Goal: Information Seeking & Learning: Compare options

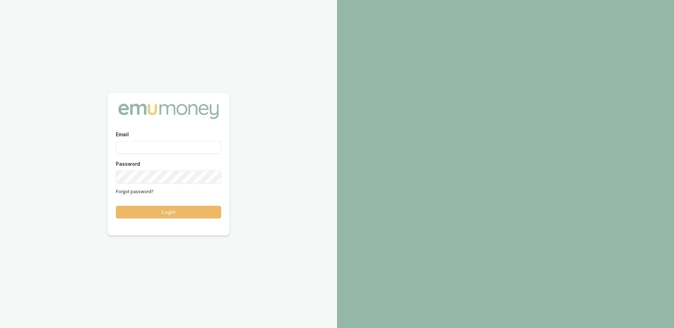
type input "ray.guan@emumoney.com.au"
click at [177, 216] on button "Login" at bounding box center [168, 212] width 105 height 13
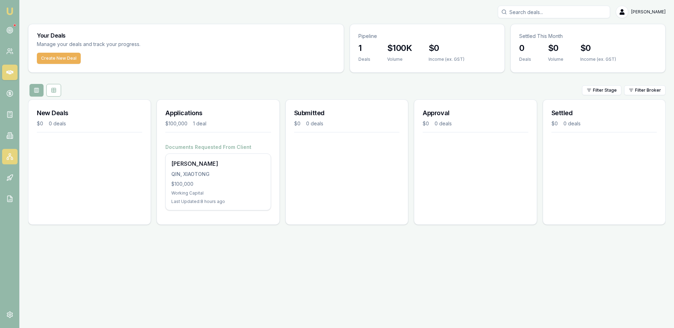
click at [9, 154] on rect at bounding box center [10, 155] width 2 height 2
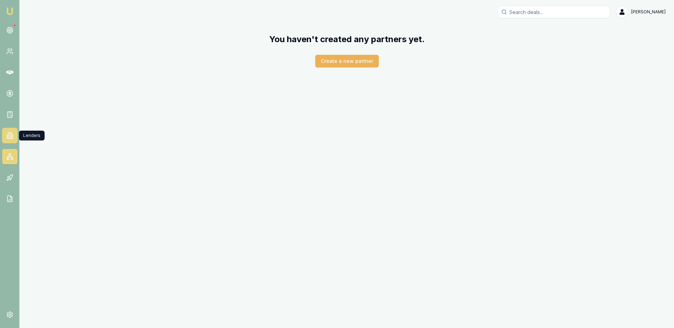
click at [7, 132] on icon at bounding box center [9, 135] width 7 height 7
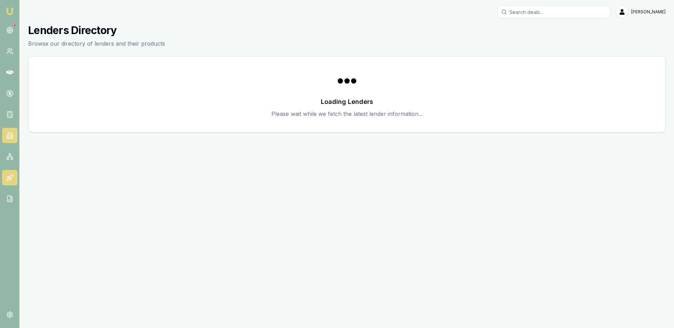
click at [13, 178] on icon at bounding box center [9, 177] width 7 height 7
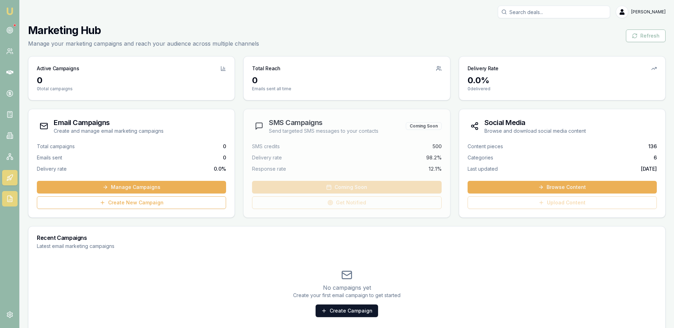
click at [5, 201] on link at bounding box center [9, 198] width 15 height 15
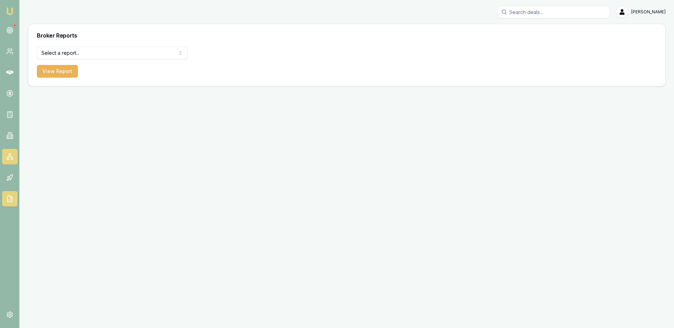
click at [5, 156] on link at bounding box center [9, 156] width 15 height 15
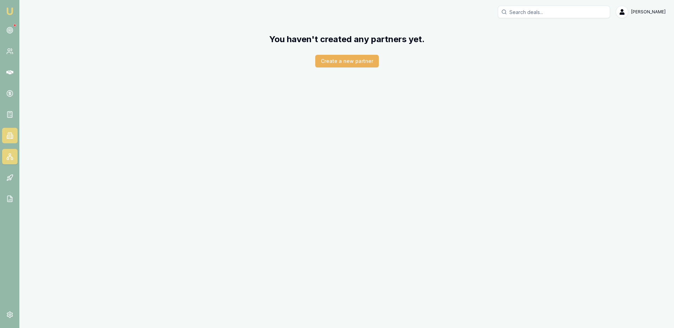
click at [5, 128] on link at bounding box center [9, 135] width 15 height 15
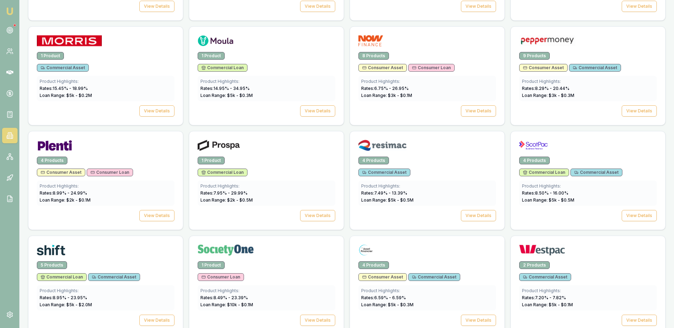
scroll to position [867, 0]
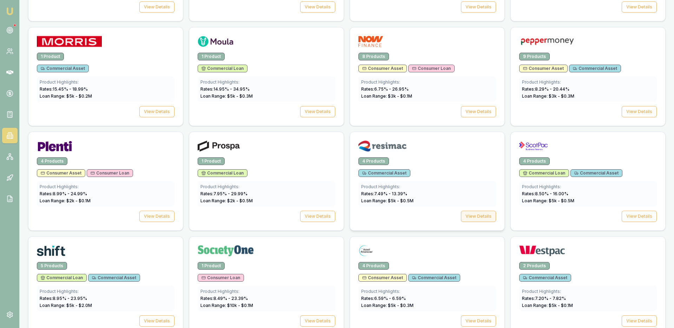
click at [474, 211] on button "View Details" at bounding box center [478, 216] width 35 height 11
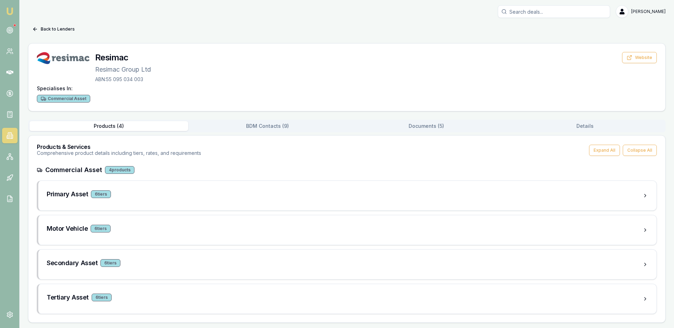
scroll to position [1, 0]
click at [226, 204] on div "Primary Asset 6 tier s" at bounding box center [347, 194] width 618 height 29
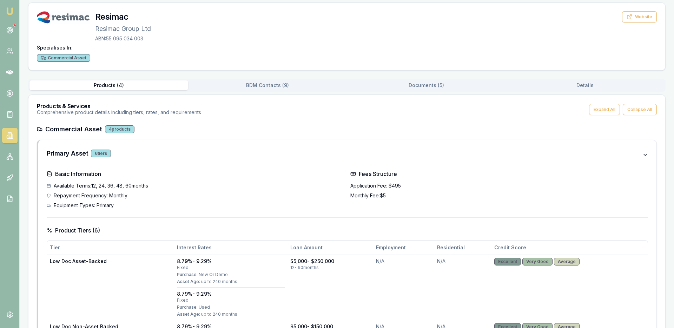
scroll to position [0, 0]
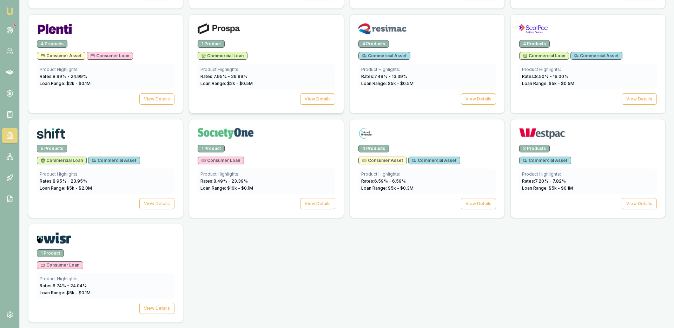
scroll to position [984, 0]
click at [362, 134] on img at bounding box center [365, 132] width 15 height 11
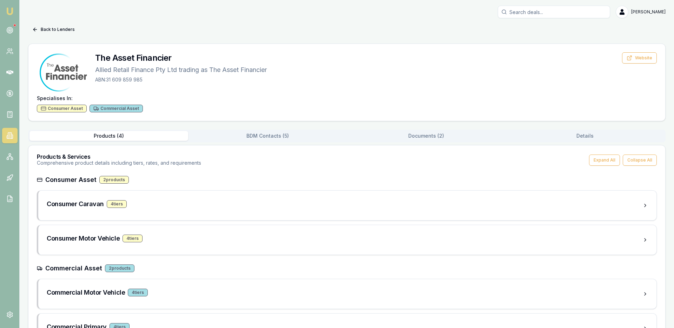
click at [17, 136] on link at bounding box center [9, 135] width 15 height 15
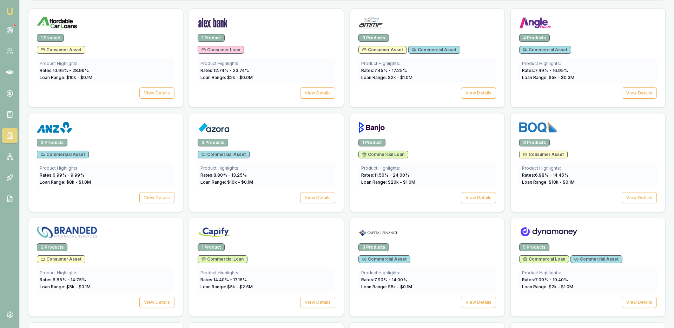
scroll to position [203, 0]
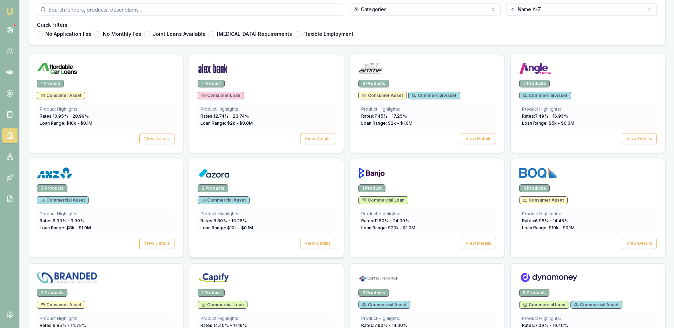
click at [232, 202] on span "Commercial Asset" at bounding box center [224, 200] width 44 height 6
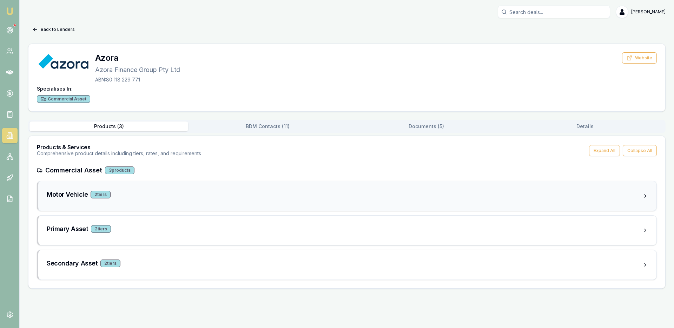
click at [229, 196] on div "Motor Vehicle 2 tier s" at bounding box center [345, 195] width 596 height 10
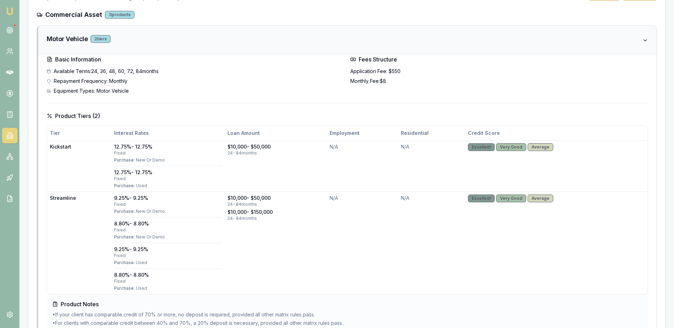
scroll to position [166, 0]
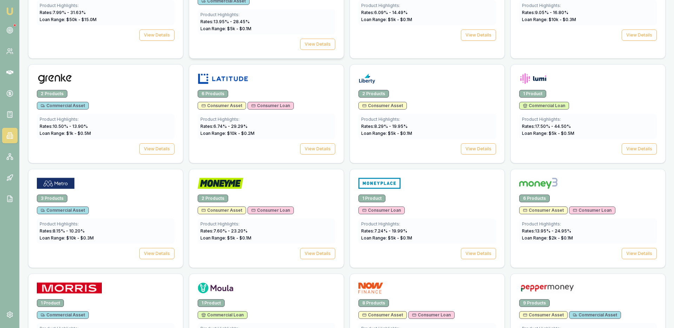
scroll to position [622, 0]
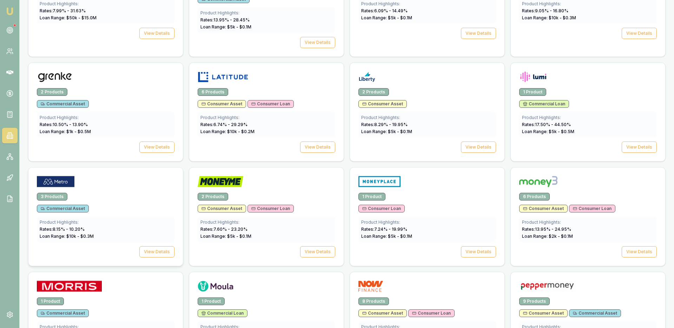
click at [87, 238] on span "Loan Range: $ 10 k - $ 0.3 M" at bounding box center [67, 235] width 54 height 5
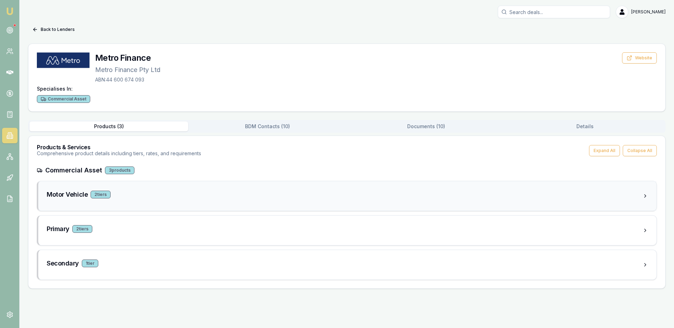
click at [103, 198] on div "2 tier s" at bounding box center [101, 195] width 20 height 8
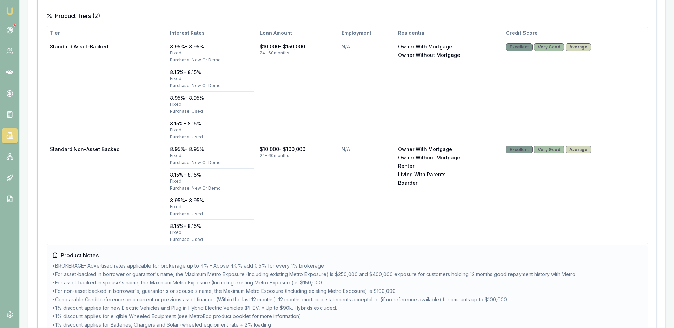
scroll to position [254, 0]
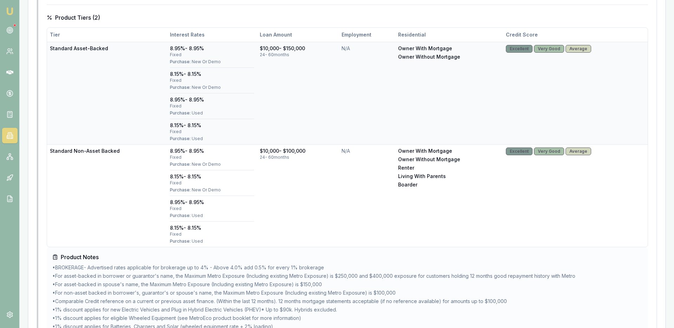
click at [176, 54] on div "fixed" at bounding box center [212, 55] width 84 height 6
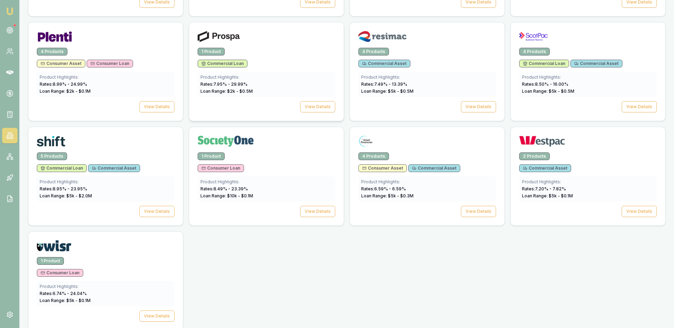
scroll to position [984, 0]
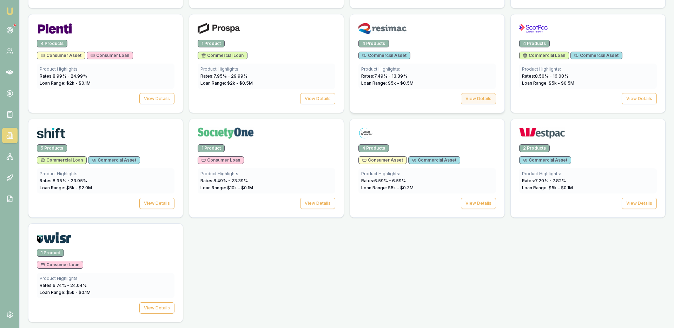
click at [483, 99] on button "View Details" at bounding box center [478, 98] width 35 height 11
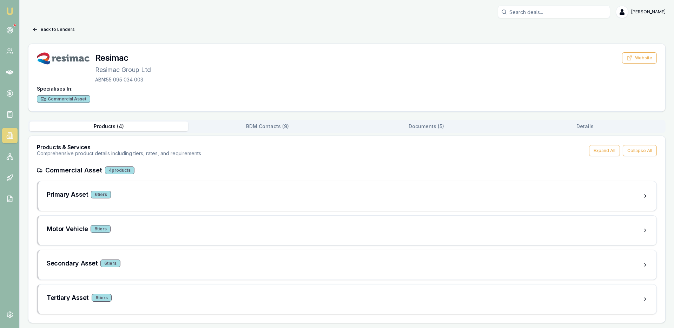
scroll to position [1, 0]
click at [196, 230] on div "Motor Vehicle 6 tier s" at bounding box center [345, 228] width 596 height 10
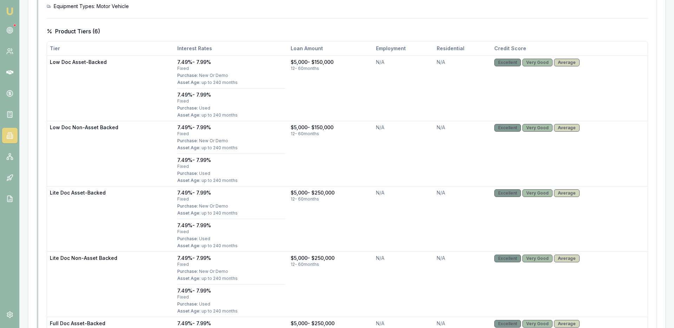
scroll to position [274, 0]
click at [192, 106] on span "Purchase:" at bounding box center [187, 108] width 21 height 5
click at [189, 99] on div "fixed" at bounding box center [231, 102] width 108 height 6
click at [188, 94] on div "7.49% - 7.99%" at bounding box center [231, 95] width 108 height 7
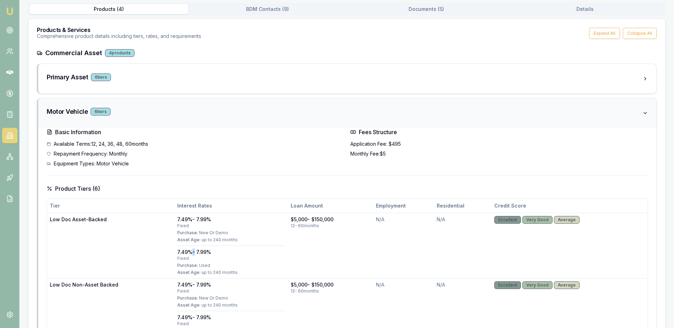
scroll to position [110, 0]
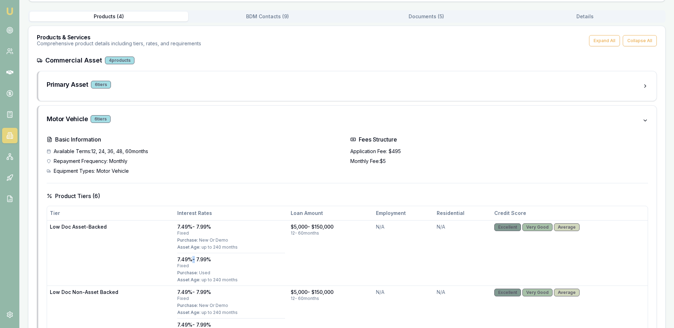
click at [15, 136] on link at bounding box center [9, 135] width 15 height 15
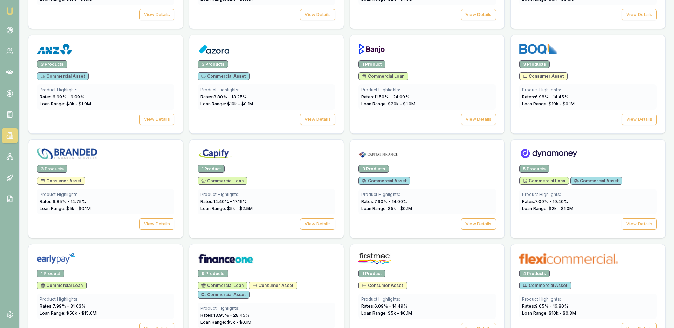
scroll to position [326, 0]
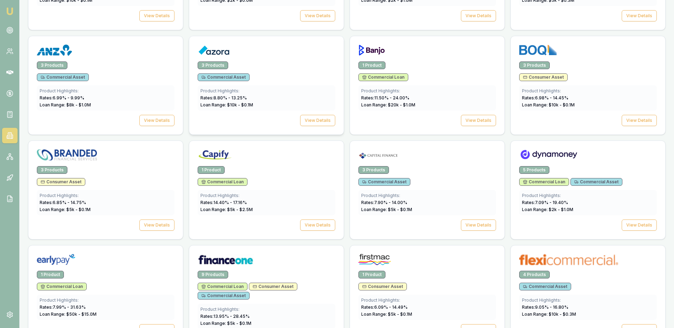
click at [255, 62] on div "3 Products" at bounding box center [267, 65] width 138 height 8
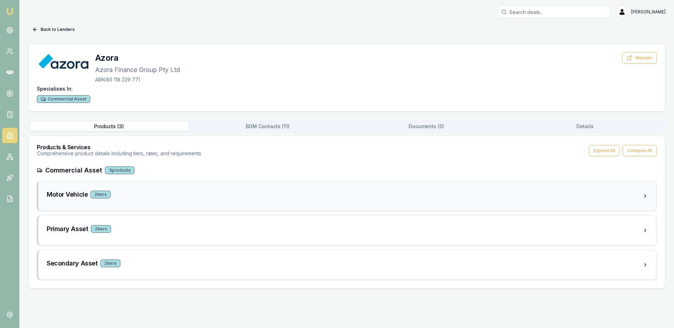
click at [250, 197] on div "Motor Vehicle 2 tier s" at bounding box center [345, 195] width 596 height 10
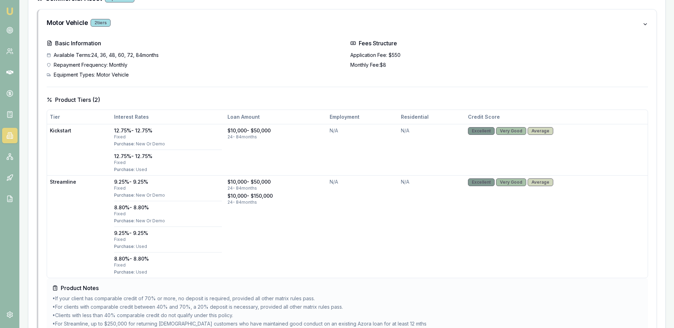
scroll to position [174, 0]
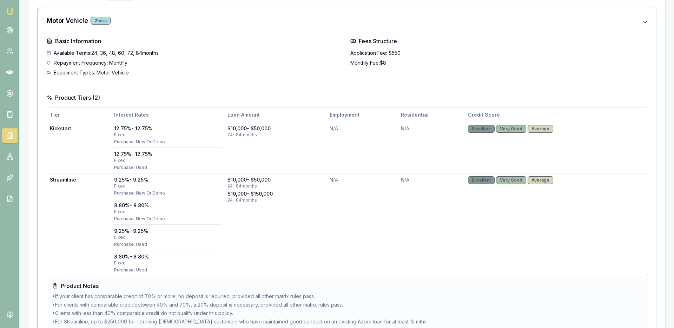
click at [15, 135] on link at bounding box center [9, 135] width 15 height 15
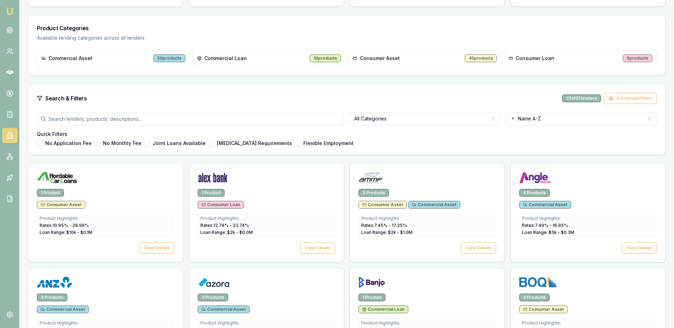
scroll to position [95, 0]
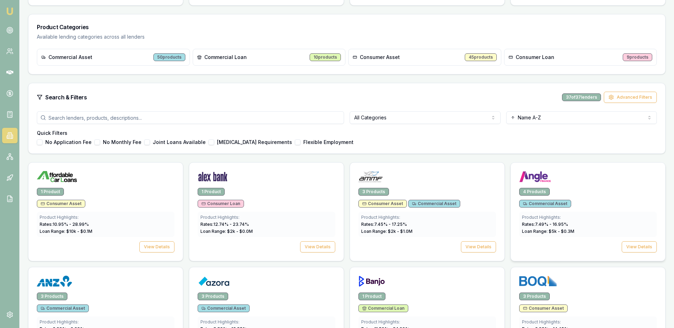
click at [535, 167] on div at bounding box center [588, 175] width 154 height 25
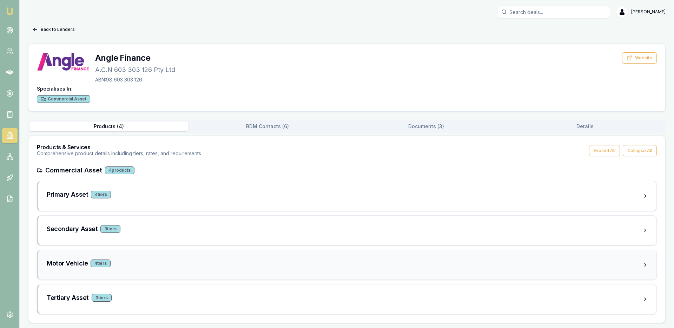
click at [123, 273] on div "Motor Vehicle 4 tier s" at bounding box center [347, 264] width 618 height 29
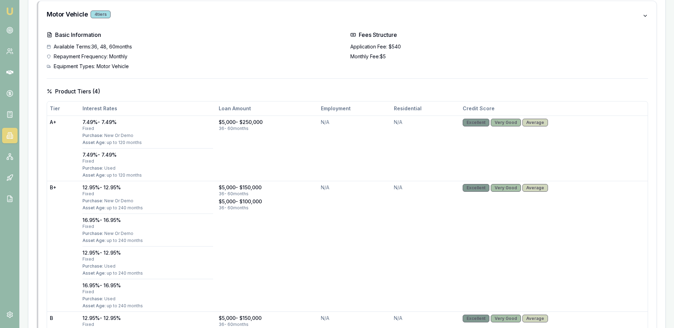
scroll to position [251, 0]
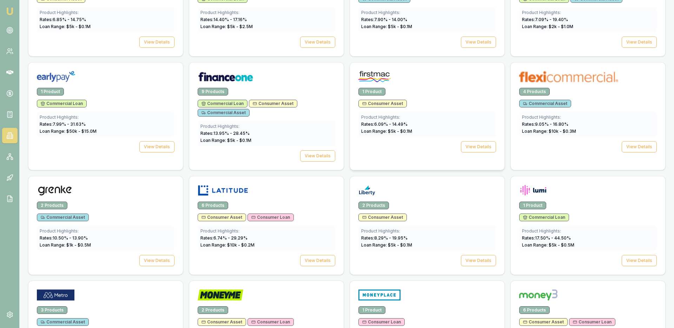
scroll to position [509, 0]
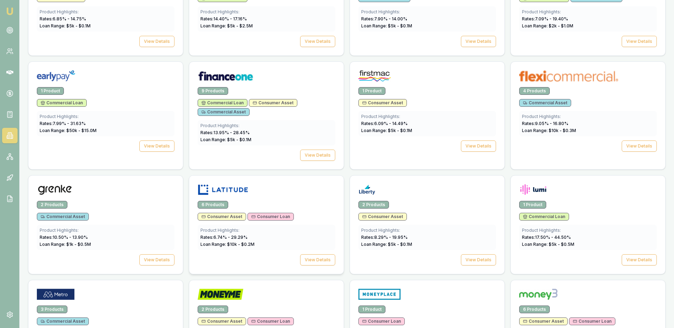
click at [277, 203] on div "6 Products" at bounding box center [267, 205] width 138 height 8
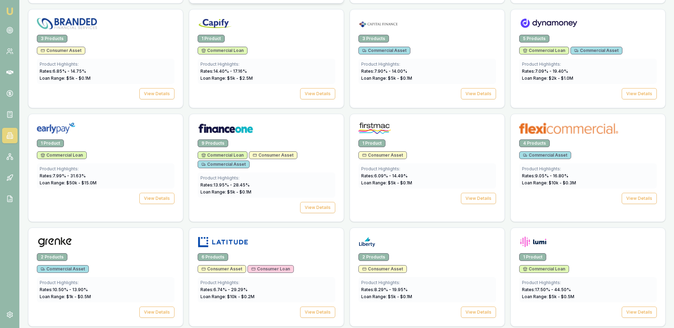
scroll to position [458, 0]
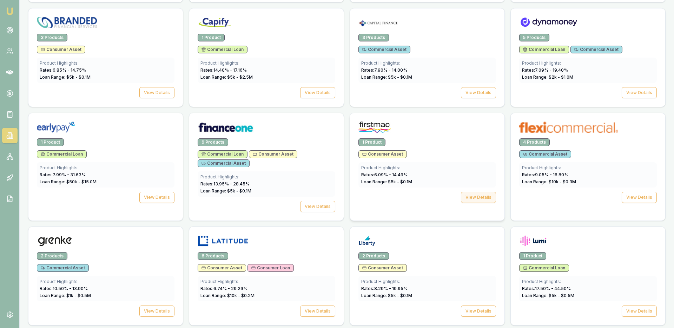
click at [483, 200] on button "View Details" at bounding box center [478, 197] width 35 height 11
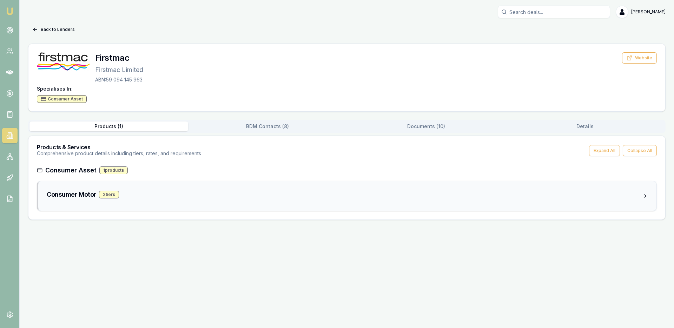
click at [233, 194] on div "Consumer Motor 2 tier s" at bounding box center [345, 195] width 596 height 10
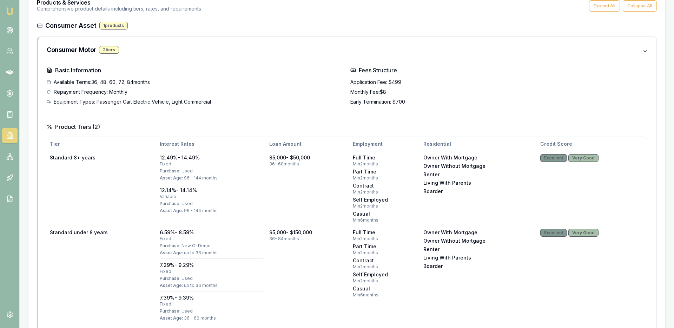
scroll to position [146, 0]
click at [11, 140] on link at bounding box center [9, 135] width 15 height 15
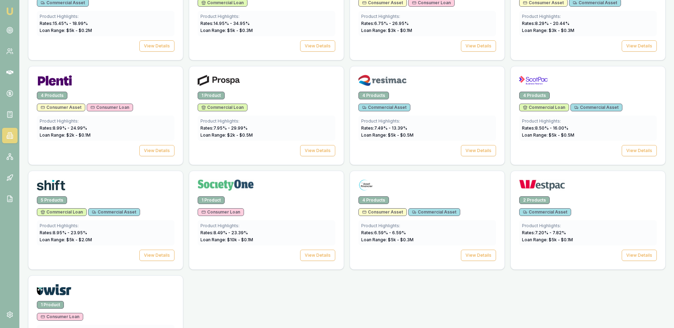
scroll to position [933, 0]
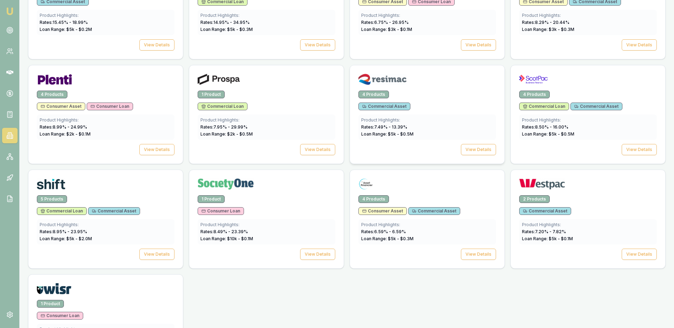
click at [394, 104] on span "Commercial Asset" at bounding box center [384, 107] width 44 height 6
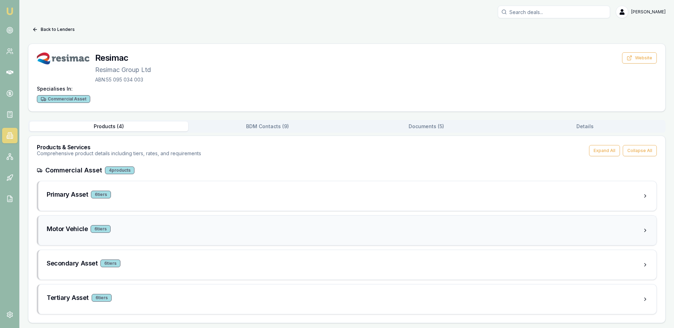
click at [160, 241] on div "Motor Vehicle 6 tier s" at bounding box center [347, 230] width 618 height 29
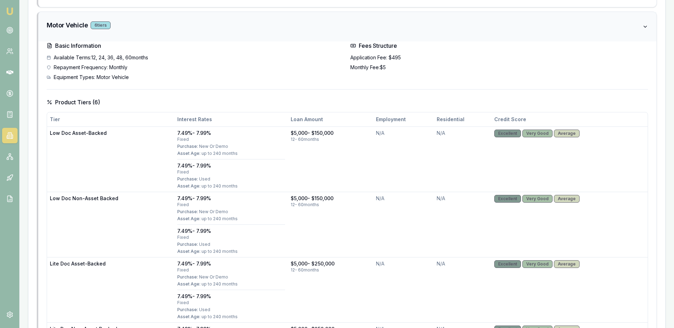
scroll to position [217, 0]
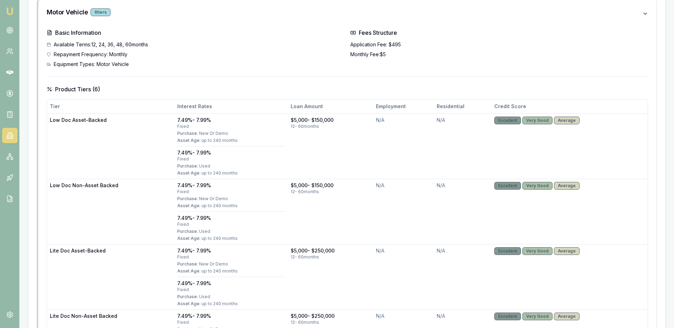
click at [6, 140] on link at bounding box center [9, 135] width 15 height 15
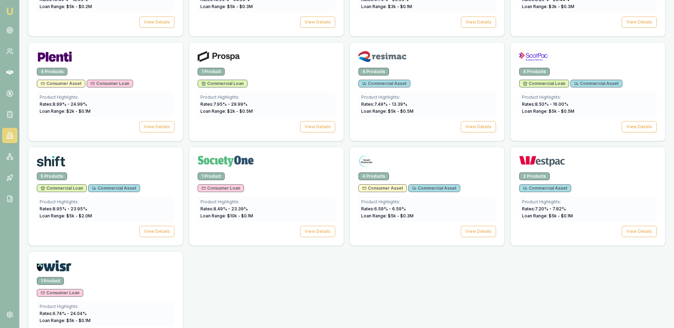
scroll to position [957, 0]
